Goal: Information Seeking & Learning: Learn about a topic

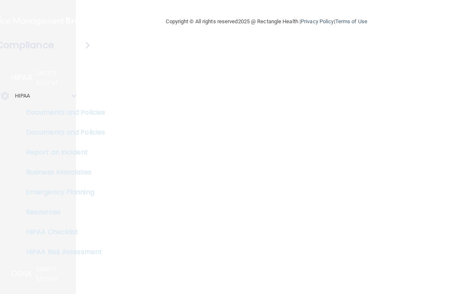
click at [152, 80] on main "Copyright © All rights reserved 2025 @ Rectangle Health | Privacy Policy | Term…" at bounding box center [266, 147] width 381 height 294
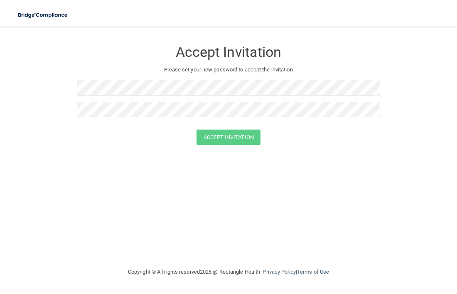
click at [165, 99] on div at bounding box center [228, 91] width 303 height 22
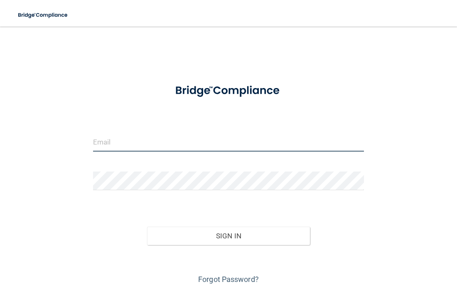
click at [112, 141] on input "email" at bounding box center [228, 142] width 271 height 19
type input "[EMAIL_ADDRESS][US_STATE][DOMAIN_NAME]"
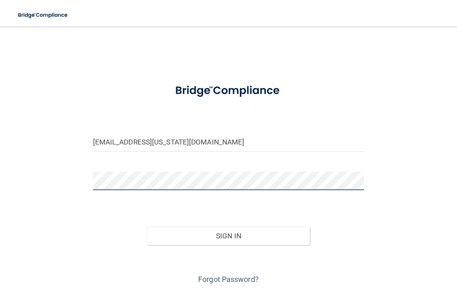
click at [147, 227] on button "Sign In" at bounding box center [228, 236] width 163 height 18
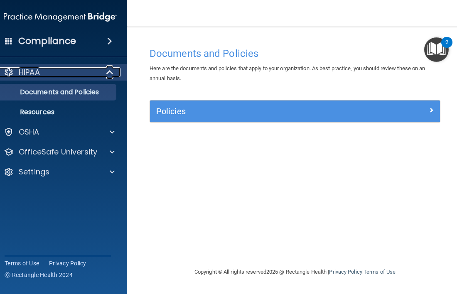
click at [28, 76] on p "HIPAA" at bounding box center [29, 72] width 21 height 10
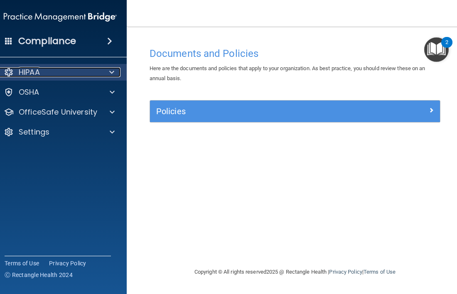
click at [28, 75] on p "HIPAA" at bounding box center [29, 72] width 21 height 10
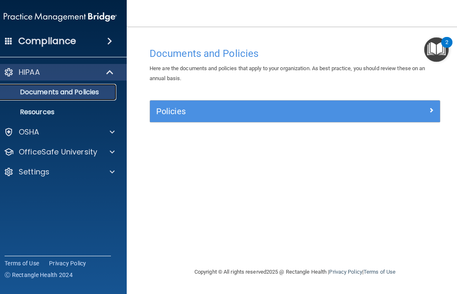
click at [47, 92] on p "Documents and Policies" at bounding box center [55, 92] width 113 height 8
click at [222, 101] on div "Policies" at bounding box center [295, 112] width 290 height 22
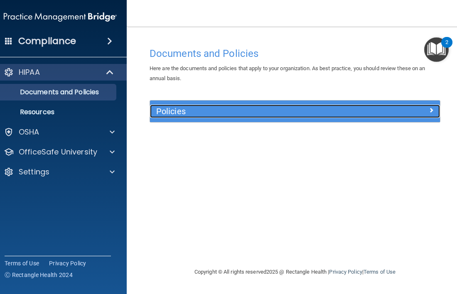
click at [241, 116] on div "Policies" at bounding box center [259, 111] width 218 height 13
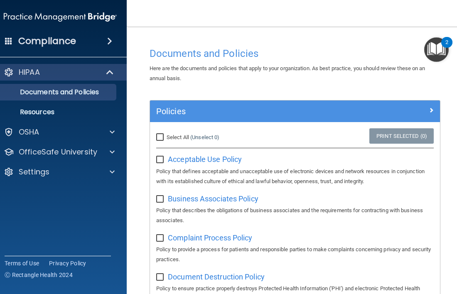
click at [439, 50] on img "Open Resource Center, 2 new notifications" at bounding box center [436, 49] width 25 height 25
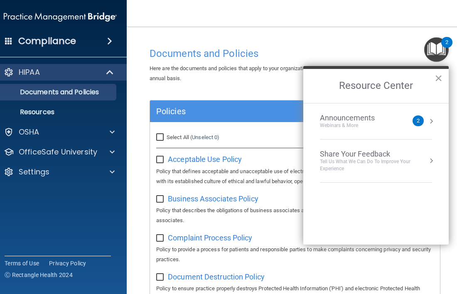
click at [401, 123] on div "Announcements Webinars & More" at bounding box center [364, 121] width 88 height 16
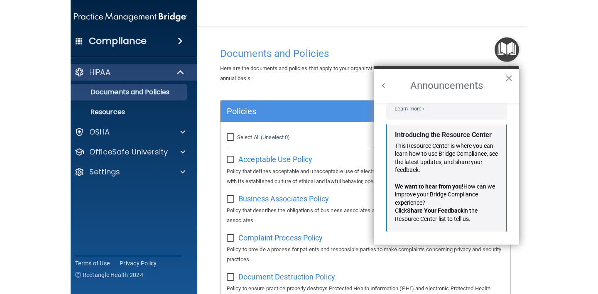
scroll to position [111, 0]
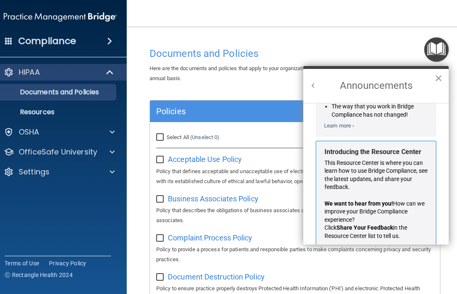
click at [440, 77] on button "×" at bounding box center [439, 77] width 8 height 13
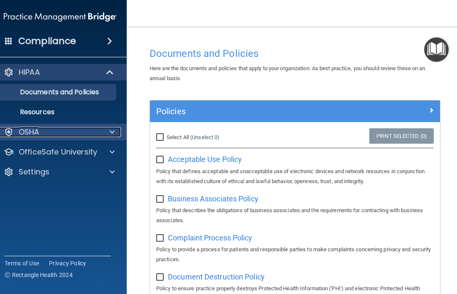
click at [80, 127] on div "OSHA" at bounding box center [49, 132] width 103 height 10
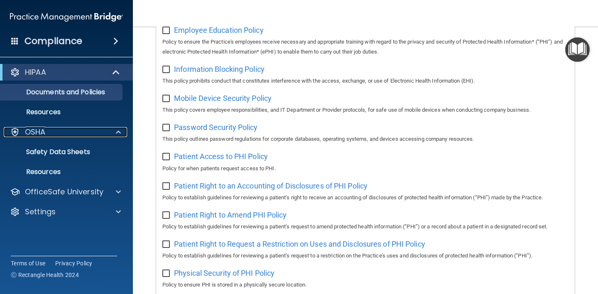
scroll to position [0, 0]
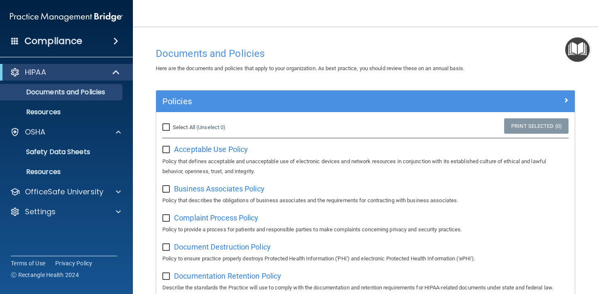
click at [17, 37] on span at bounding box center [14, 40] width 7 height 7
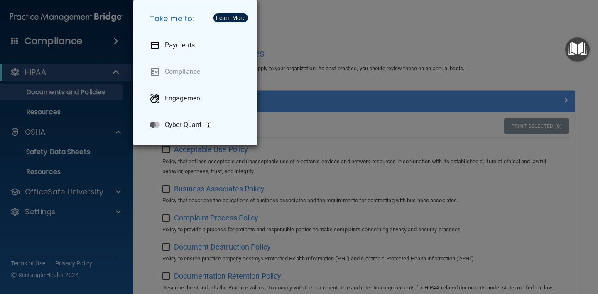
click at [47, 38] on div "Take me to: Payments Compliance Engagement Cyber Quant" at bounding box center [299, 147] width 598 height 294
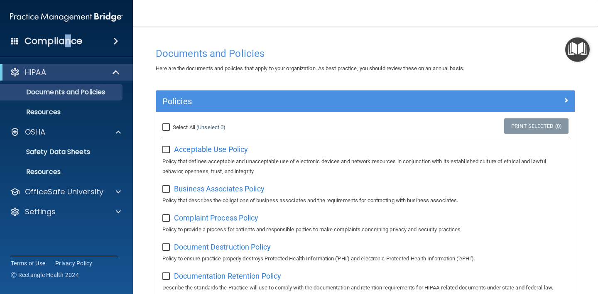
click at [67, 40] on h4 "Compliance" at bounding box center [54, 41] width 58 height 12
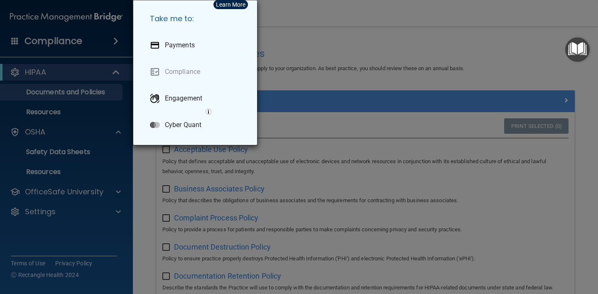
click at [83, 39] on div "Take me to: Payments Compliance Engagement Cyber Quant" at bounding box center [299, 147] width 598 height 294
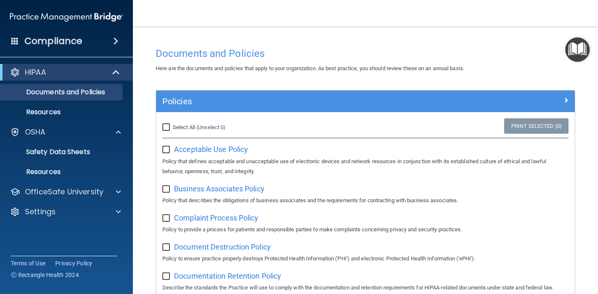
click at [118, 42] on span at bounding box center [115, 41] width 5 height 10
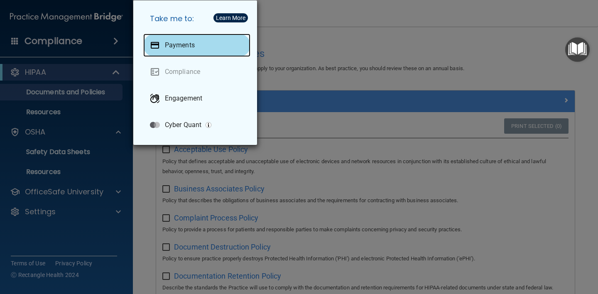
click at [186, 44] on p "Payments" at bounding box center [180, 45] width 30 height 8
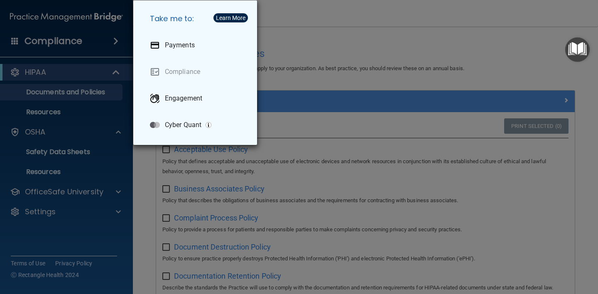
click at [78, 118] on div "Take me to: Payments Compliance Engagement Cyber Quant" at bounding box center [299, 147] width 598 height 294
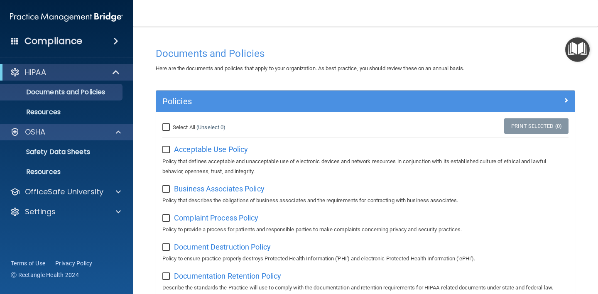
click at [65, 137] on div "OSHA" at bounding box center [66, 132] width 133 height 17
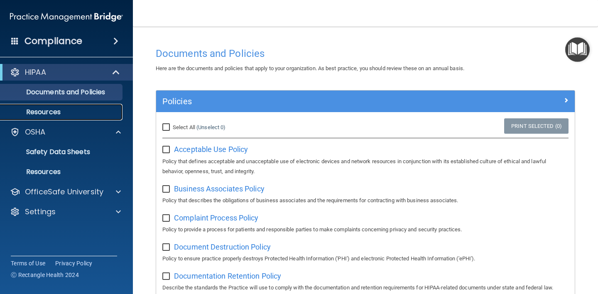
click at [62, 110] on p "Resources" at bounding box center [61, 112] width 113 height 8
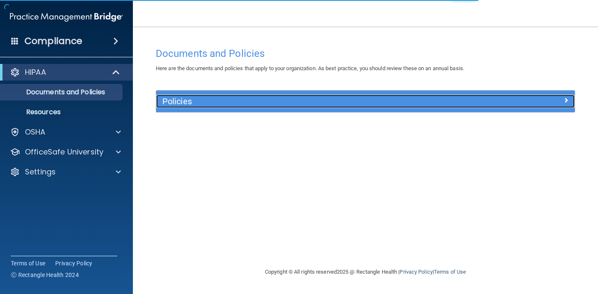
click at [178, 103] on h5 "Policies" at bounding box center [313, 101] width 302 height 9
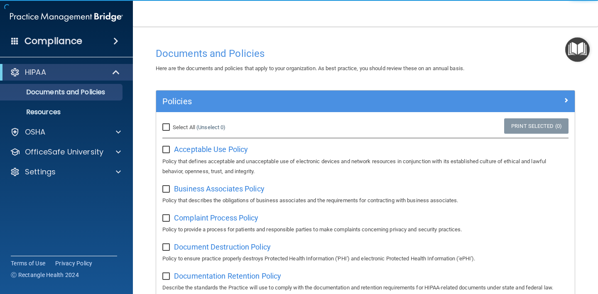
click at [172, 132] on label "Select All (Unselect 0) Unselect All" at bounding box center [193, 128] width 63 height 10
click at [172, 131] on input "Select All (Unselect 0) Unselect All" at bounding box center [167, 127] width 10 height 7
checkbox input "true"
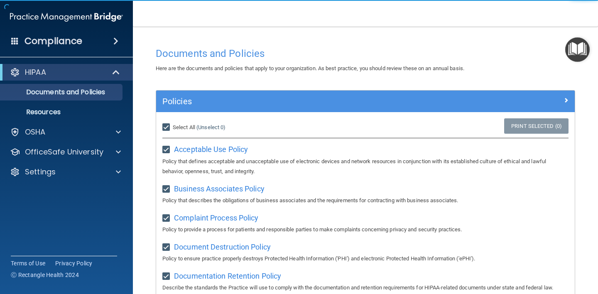
checkbox input "true"
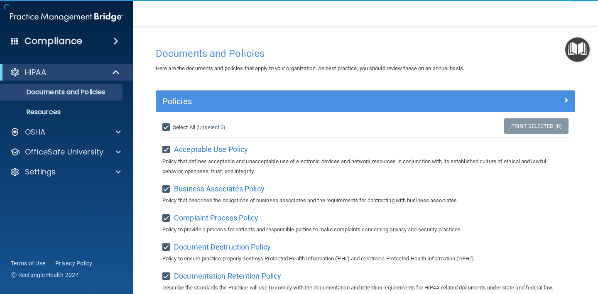
checkbox input "true"
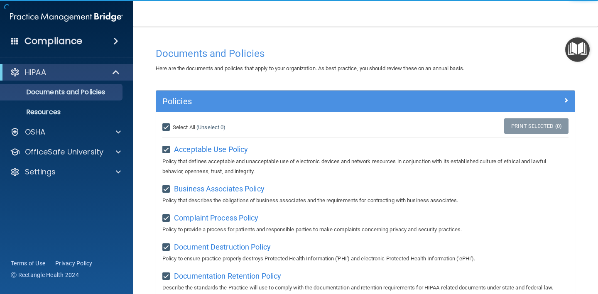
checkbox input "true"
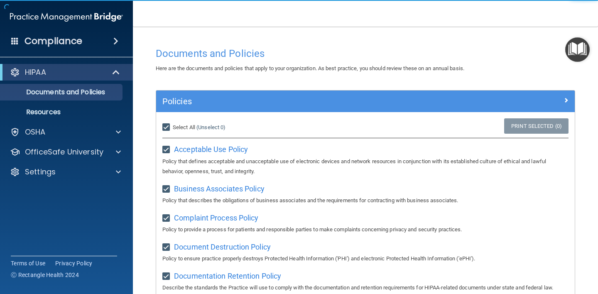
checkbox input "true"
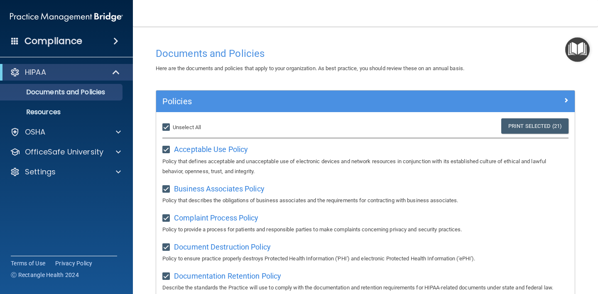
click at [166, 127] on input "Select All (Unselect 21) Unselect All" at bounding box center [167, 127] width 10 height 7
checkbox input "false"
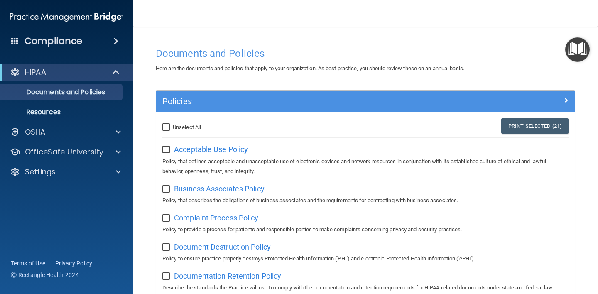
checkbox input "false"
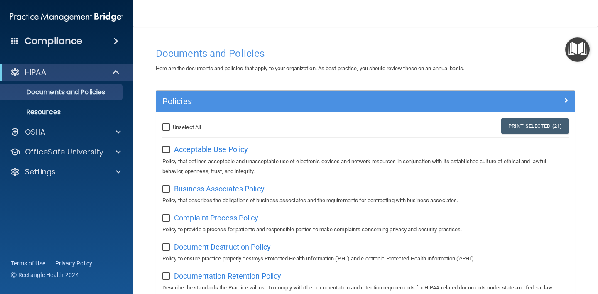
checkbox input "false"
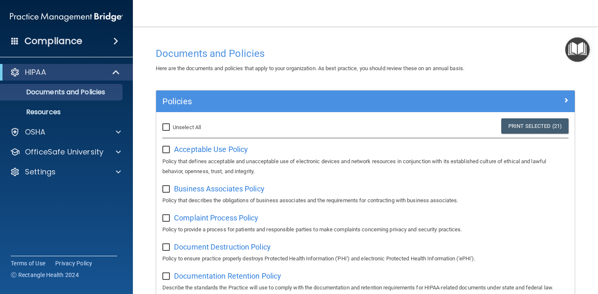
checkbox input "false"
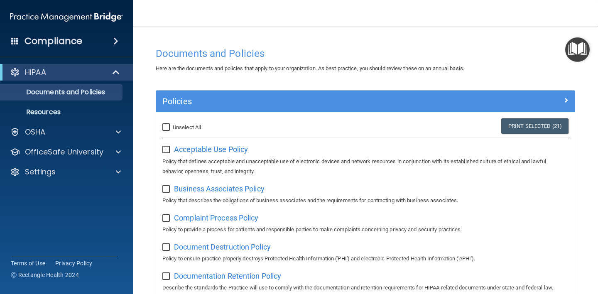
checkbox input "false"
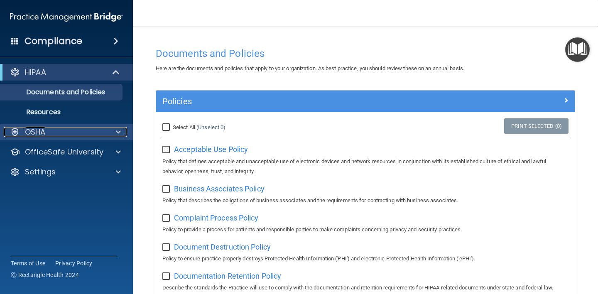
click at [110, 128] on div at bounding box center [117, 132] width 21 height 10
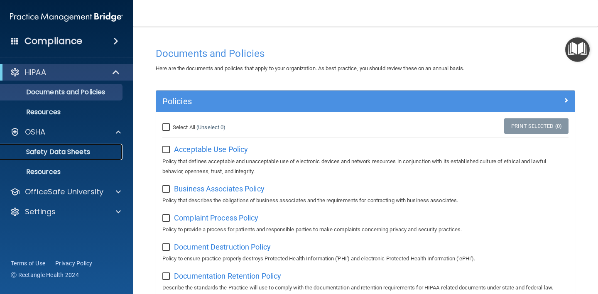
click at [98, 156] on p "Safety Data Sheets" at bounding box center [61, 152] width 113 height 8
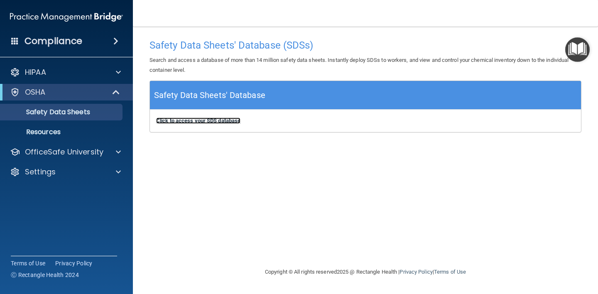
click at [197, 123] on b "Click to access your SDS database" at bounding box center [198, 121] width 84 height 6
click at [111, 37] on div "Compliance" at bounding box center [66, 41] width 133 height 18
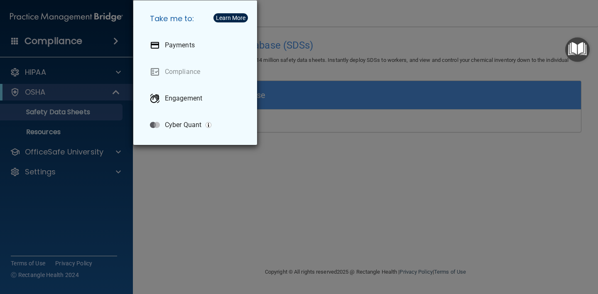
click at [65, 41] on div "Take me to: Payments Compliance Engagement Cyber Quant" at bounding box center [299, 147] width 598 height 294
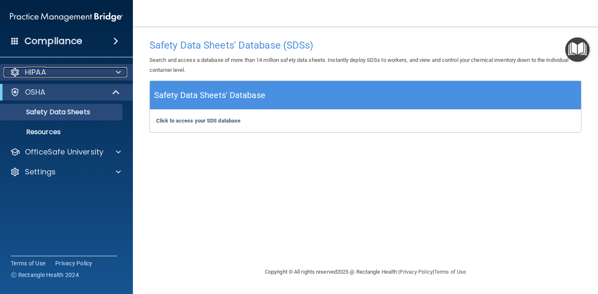
click at [58, 70] on div "HIPAA" at bounding box center [55, 72] width 103 height 10
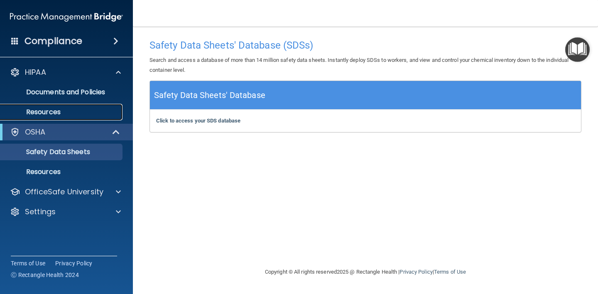
click at [65, 108] on link "Resources" at bounding box center [57, 112] width 131 height 17
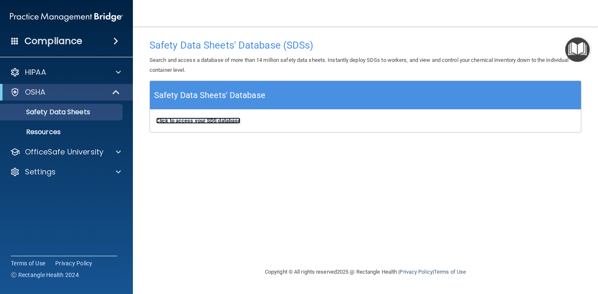
click at [224, 119] on b "Click to access your SDS database" at bounding box center [198, 121] width 84 height 6
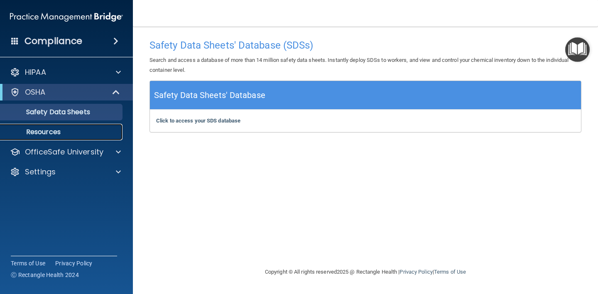
click at [86, 125] on link "Resources" at bounding box center [57, 132] width 131 height 17
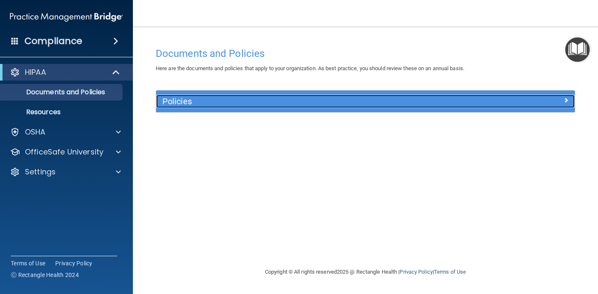
click at [180, 100] on h5 "Policies" at bounding box center [313, 101] width 302 height 9
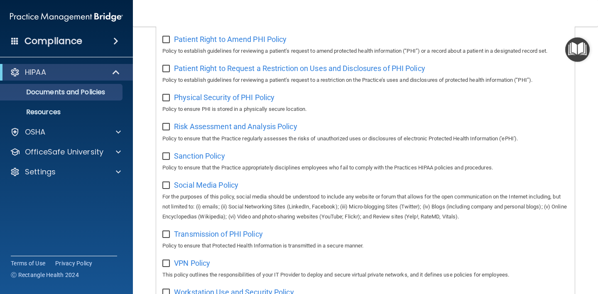
scroll to position [517, 0]
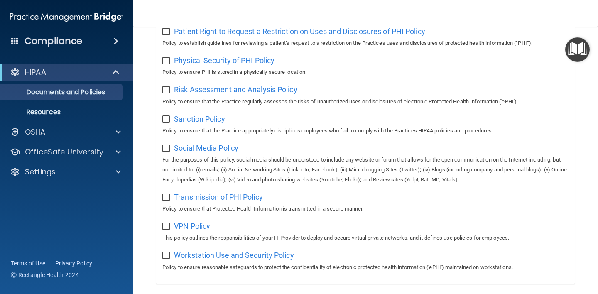
click at [577, 50] on img "Open Resource Center" at bounding box center [578, 49] width 25 height 25
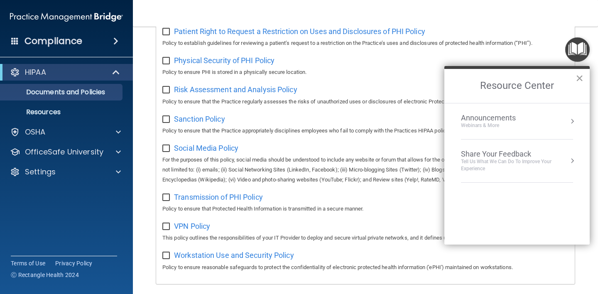
click at [582, 82] on button "×" at bounding box center [580, 77] width 8 height 13
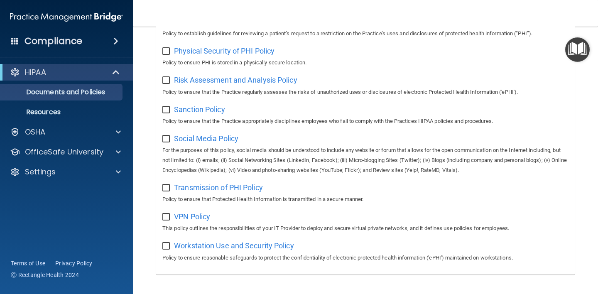
scroll to position [532, 0]
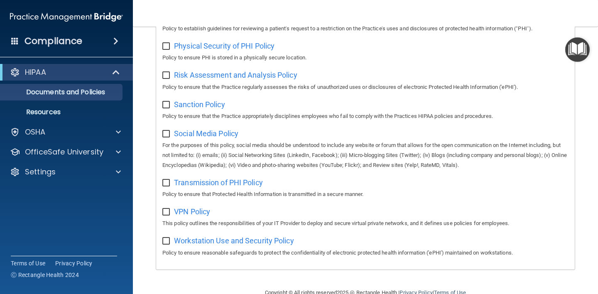
click at [18, 45] on div "Compliance" at bounding box center [66, 41] width 133 height 18
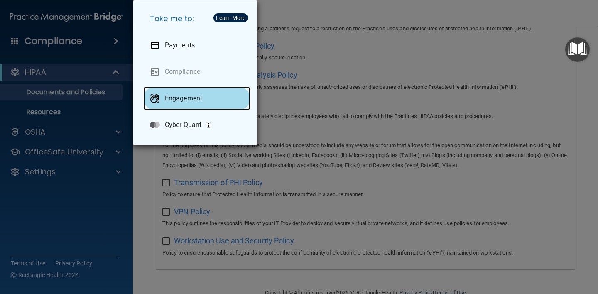
click at [197, 92] on div "Engagement" at bounding box center [196, 98] width 107 height 23
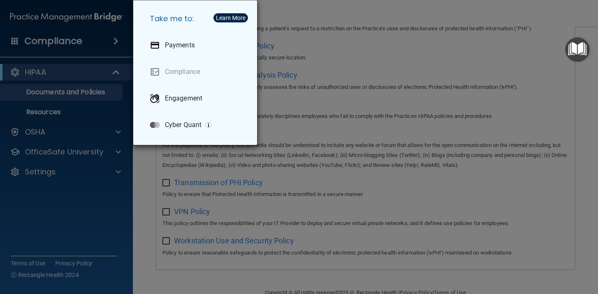
click at [262, 169] on div "Take me to: Payments Compliance Engagement Cyber Quant" at bounding box center [299, 147] width 598 height 294
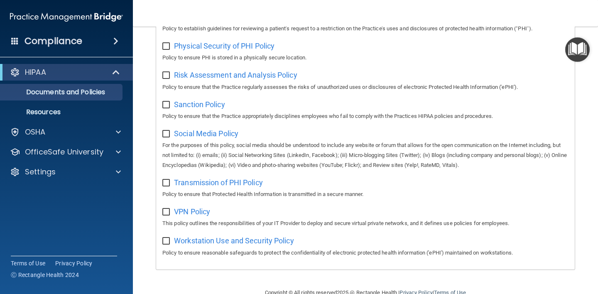
click at [100, 143] on div "HIPAA Documents and Policies Report an Incident Business Associates Emergency P…" at bounding box center [66, 124] width 133 height 126
click at [100, 155] on p "OfficeSafe University" at bounding box center [64, 152] width 79 height 10
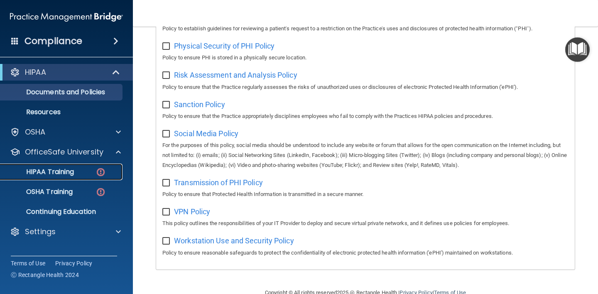
click at [77, 174] on div "HIPAA Training" at bounding box center [61, 172] width 113 height 8
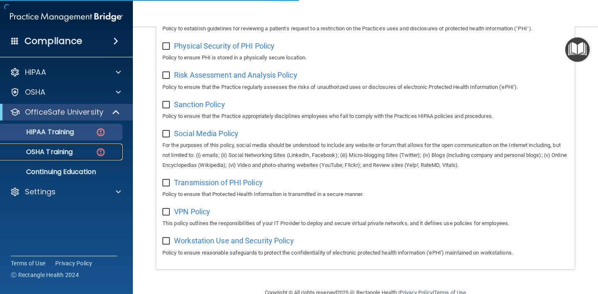
click at [78, 150] on div "OSHA Training" at bounding box center [61, 152] width 113 height 8
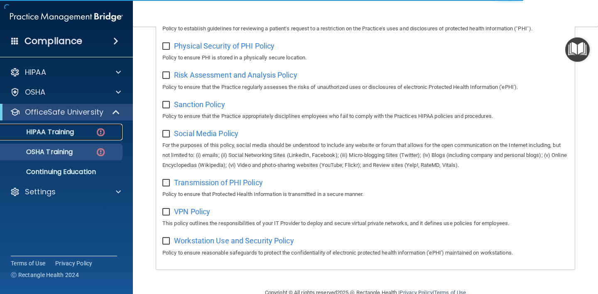
click at [78, 131] on div "HIPAA Training" at bounding box center [61, 132] width 113 height 8
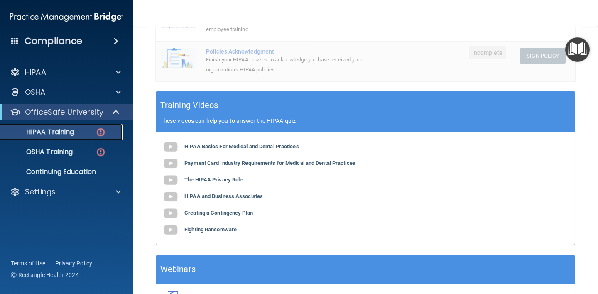
scroll to position [263, 0]
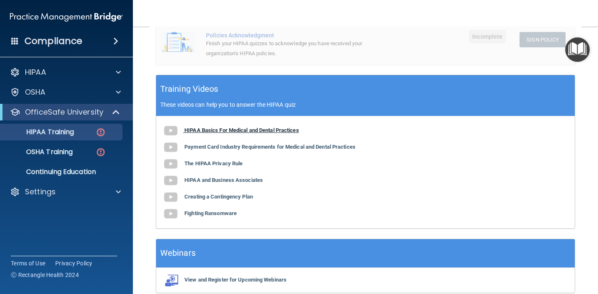
click at [174, 132] on img at bounding box center [170, 131] width 17 height 17
click at [278, 128] on b "HIPAA Basics For Medical and Dental Practices" at bounding box center [242, 130] width 115 height 6
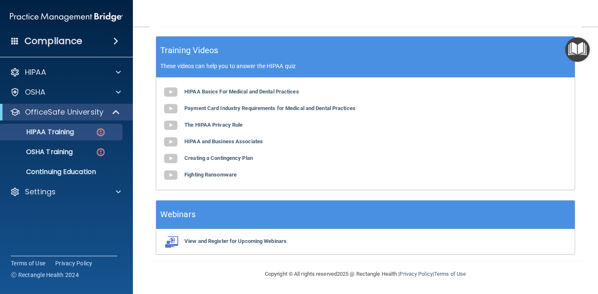
click at [246, 105] on div "HIPAA Basics For Medical and Dental Practices Payment Card Industry Requirement…" at bounding box center [365, 134] width 419 height 112
click at [240, 91] on b "HIPAA Basics For Medical and Dental Practices" at bounding box center [242, 92] width 115 height 6
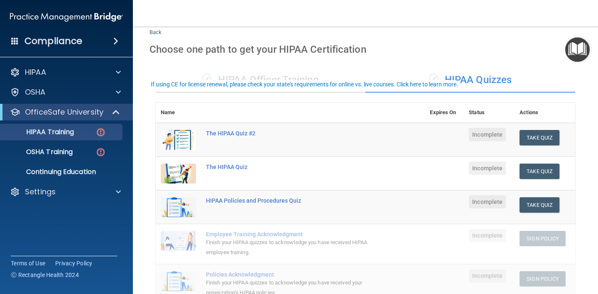
scroll to position [0, 0]
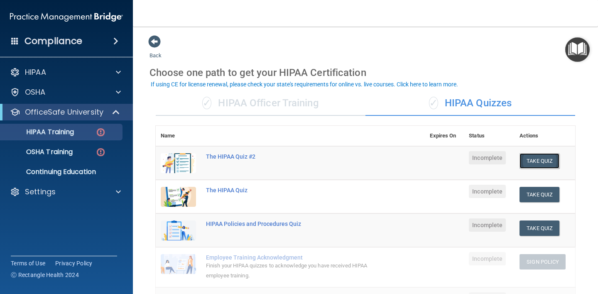
click at [542, 167] on button "Take Quiz" at bounding box center [540, 160] width 40 height 15
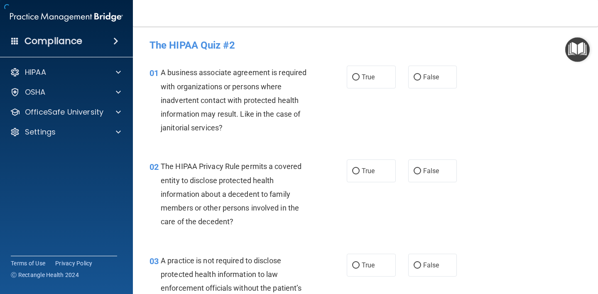
drag, startPoint x: 542, startPoint y: 167, endPoint x: 401, endPoint y: 122, distance: 147.5
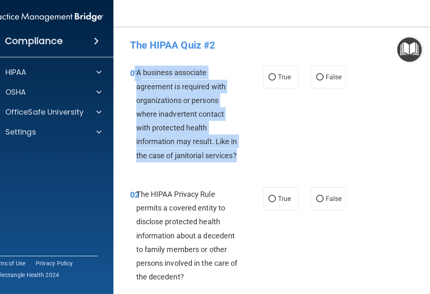
drag, startPoint x: 135, startPoint y: 72, endPoint x: 256, endPoint y: 155, distance: 147.0
click at [256, 155] on div "01 A business associate agreement is required with organizations or persons whe…" at bounding box center [197, 116] width 158 height 101
copy div "1 A business associate agreement is required with organizations or persons wher…"
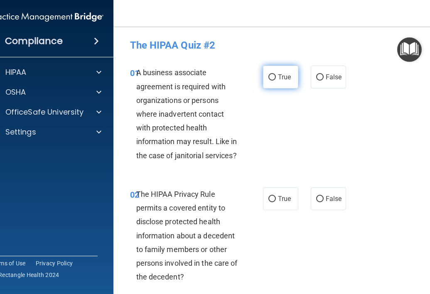
click at [287, 75] on span "True" at bounding box center [284, 77] width 13 height 8
click at [276, 75] on input "True" at bounding box center [271, 77] width 7 height 6
radio input "true"
click at [251, 135] on div "01 A business associate agreement is required with organizations or persons whe…" at bounding box center [197, 116] width 158 height 101
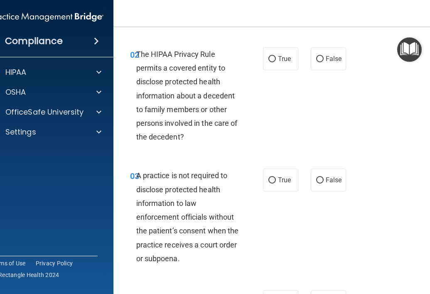
scroll to position [141, 0]
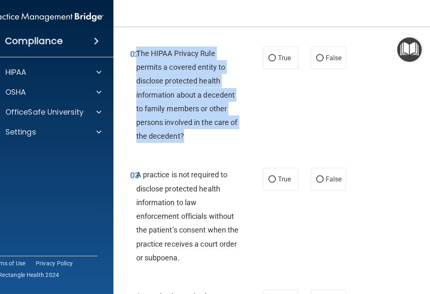
drag, startPoint x: 137, startPoint y: 52, endPoint x: 200, endPoint y: 131, distance: 100.9
click at [200, 131] on div "The HIPAA Privacy Rule permits a covered entity to disclose protected health in…" at bounding box center [190, 95] width 109 height 97
copy span "The HIPAA Privacy Rule permits a covered entity to disclose protected health in…"
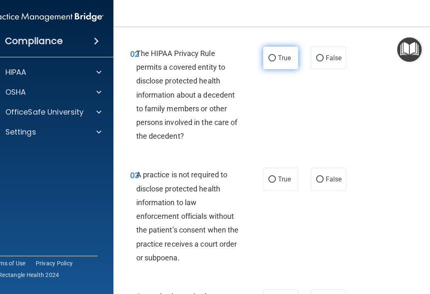
click at [287, 54] on label "True" at bounding box center [280, 58] width 35 height 23
click at [276, 55] on input "True" at bounding box center [271, 58] width 7 height 6
radio input "true"
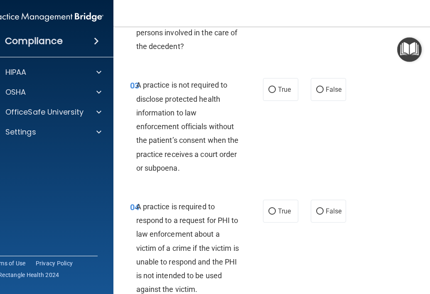
scroll to position [232, 0]
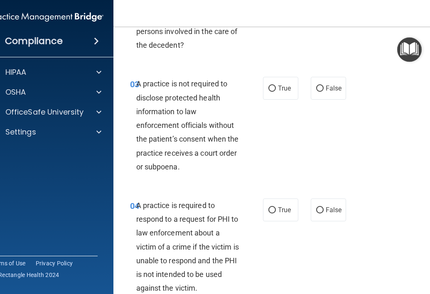
click at [197, 113] on span "A practice is not required to disclose protected health information to law enfo…" at bounding box center [187, 124] width 103 height 91
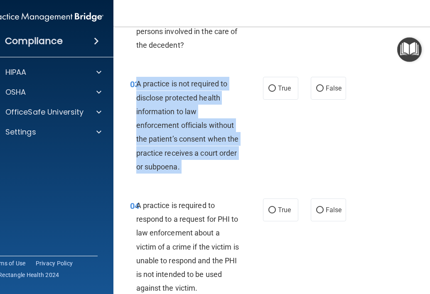
copy ng-form "A practice is not required to disclose protected health information to law enfo…"
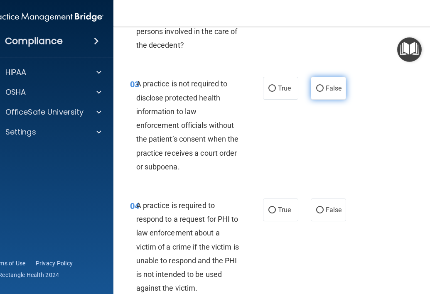
click at [334, 93] on label "False" at bounding box center [328, 88] width 35 height 23
click at [324, 92] on input "False" at bounding box center [319, 89] width 7 height 6
radio input "true"
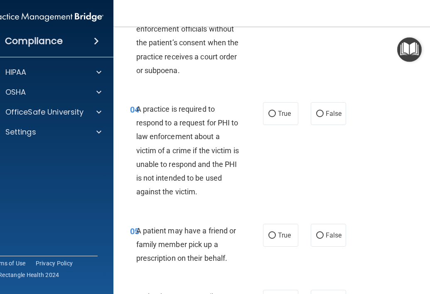
scroll to position [331, 0]
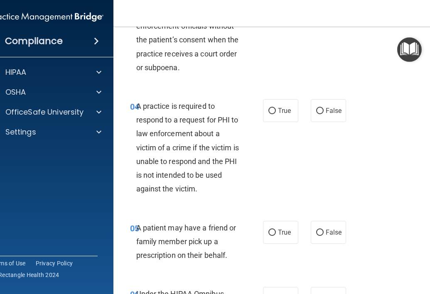
click at [173, 154] on div "A practice is required to respond to a request for PHI to law enforcement about…" at bounding box center [190, 147] width 109 height 97
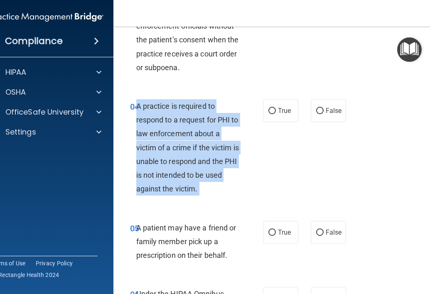
copy ng-form "A practice is required to respond to a request for PHI to law enforcement about…"
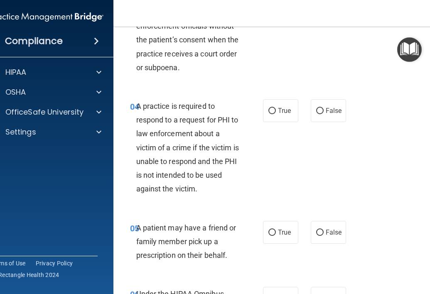
click at [244, 84] on div "03 A practice is not required to disclose protected health information to law e…" at bounding box center [282, 28] width 316 height 122
click at [341, 105] on label "False" at bounding box center [328, 110] width 35 height 23
click at [324, 108] on input "False" at bounding box center [319, 111] width 7 height 6
radio input "true"
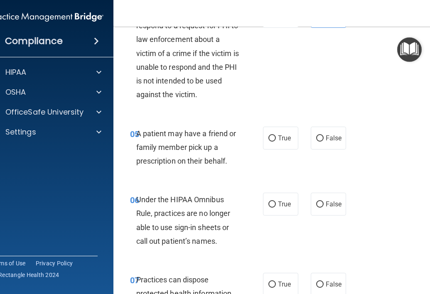
scroll to position [426, 0]
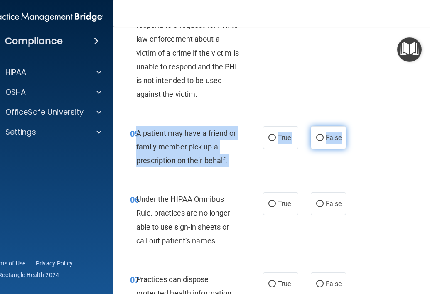
drag, startPoint x: 136, startPoint y: 132, endPoint x: 341, endPoint y: 135, distance: 205.3
click at [348, 126] on ng-form "05 A patient may have a friend or family member pick up a prescription on their…" at bounding box center [348, 126] width 0 height 0
copy ng-form "A patient may have a friend or family member pick up a prescription on their be…"
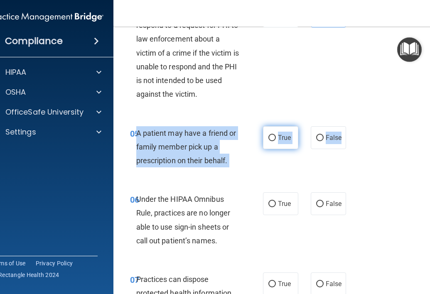
click at [288, 131] on label "True" at bounding box center [280, 137] width 35 height 23
click at [276, 135] on input "True" at bounding box center [271, 138] width 7 height 6
radio input "true"
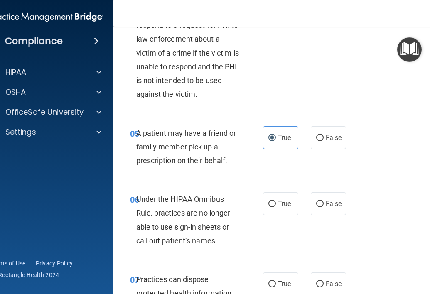
click at [259, 154] on div "05 A patient may have a friend or family member pick up a prescription on their…" at bounding box center [197, 149] width 158 height 46
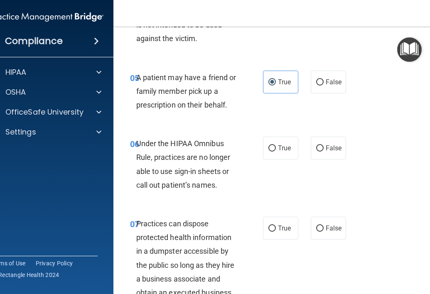
scroll to position [522, 0]
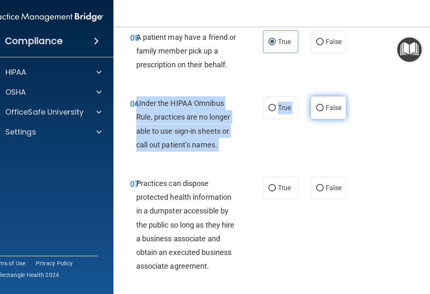
drag, startPoint x: 138, startPoint y: 105, endPoint x: 325, endPoint y: 112, distance: 187.5
click at [348, 96] on ng-form "06 Under the HIPAA Omnibus Rule, practices are no longer able to use sign-in sh…" at bounding box center [348, 96] width 0 height 0
copy ng-form "Under the HIPAA Omnibus Rule, practices are no longer able to use sign-in sheet…"
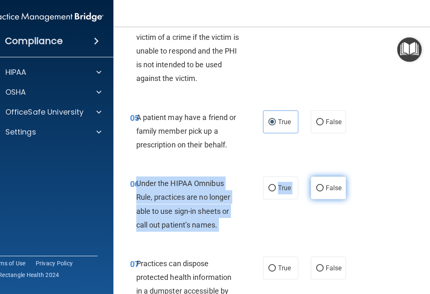
scroll to position [450, 0]
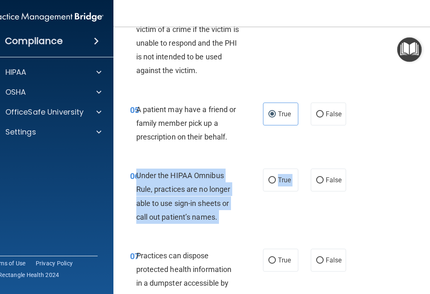
click at [170, 197] on div "Under the HIPAA Omnibus Rule, practices are no longer able to use sign-in sheet…" at bounding box center [190, 196] width 109 height 55
drag, startPoint x: 138, startPoint y: 174, endPoint x: 343, endPoint y: 180, distance: 205.8
click at [348, 169] on ng-form "06 Under the HIPAA Omnibus Rule, practices are no longer able to use sign-in sh…" at bounding box center [348, 169] width 0 height 0
copy ng-form "Under the HIPAA Omnibus Rule, practices are no longer able to use sign-in sheet…"
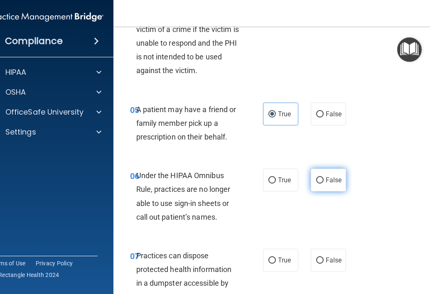
click at [318, 175] on label "False" at bounding box center [328, 180] width 35 height 23
click at [318, 177] on input "False" at bounding box center [319, 180] width 7 height 6
radio input "true"
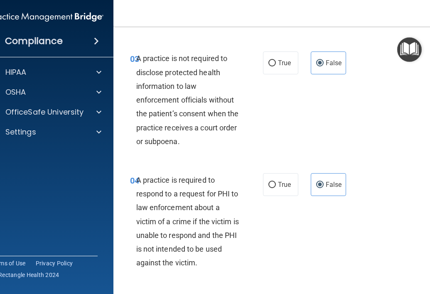
scroll to position [251, 0]
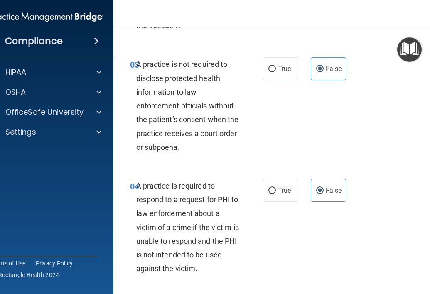
drag, startPoint x: 136, startPoint y: 64, endPoint x: 256, endPoint y: 121, distance: 132.7
click at [256, 121] on div "03 A practice is not required to disclose protected health information to law e…" at bounding box center [197, 107] width 158 height 101
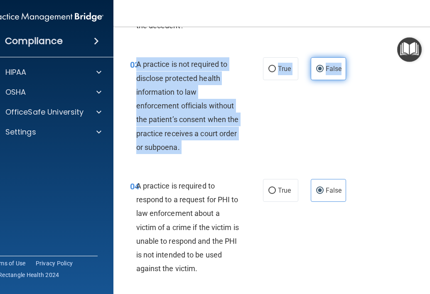
drag, startPoint x: 138, startPoint y: 65, endPoint x: 342, endPoint y: 70, distance: 204.1
click at [348, 57] on ng-form "03 A practice is not required to disclose protected health information to law e…" at bounding box center [348, 57] width 0 height 0
copy ng-form "A practice is not required to disclose protected health information to law enfo…"
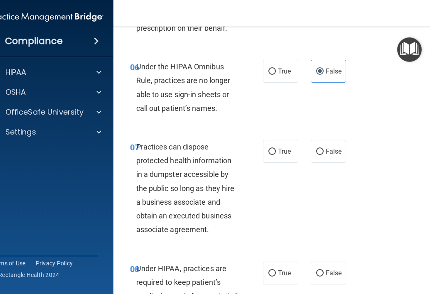
scroll to position [574, 0]
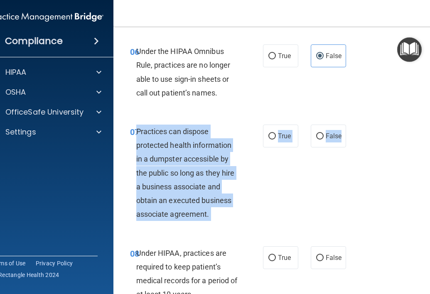
drag, startPoint x: 138, startPoint y: 129, endPoint x: 347, endPoint y: 136, distance: 208.7
click at [348, 125] on ng-form "07 Practices can dispose protected health information in a dumpster accessible …" at bounding box center [348, 125] width 0 height 0
copy ng-form "Practices can dispose protected health information in a dumpster accessible by …"
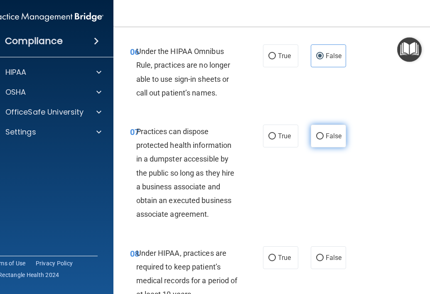
click at [330, 132] on span "False" at bounding box center [334, 136] width 16 height 8
click at [324, 133] on input "False" at bounding box center [319, 136] width 7 height 6
radio input "true"
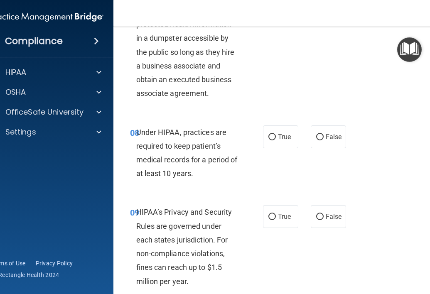
scroll to position [696, 0]
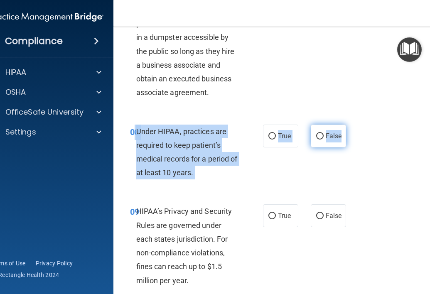
drag, startPoint x: 134, startPoint y: 130, endPoint x: 345, endPoint y: 136, distance: 210.8
click at [348, 125] on ng-form "08 Under HIPAA, practices are required to keep patient’s medical records for a …" at bounding box center [348, 125] width 0 height 0
copy ng-form "8 Under HIPAA, practices are required to keep patient’s medical records for a p…"
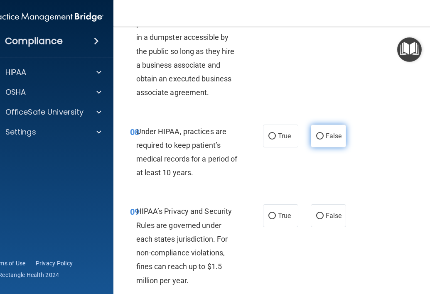
click at [326, 133] on span "False" at bounding box center [334, 136] width 16 height 8
click at [324, 133] on input "False" at bounding box center [319, 136] width 7 height 6
radio input "true"
click at [325, 171] on div "08 Under HIPAA, practices are required to keep patient’s medical records for a …" at bounding box center [282, 154] width 316 height 80
